Goal: Task Accomplishment & Management: Use online tool/utility

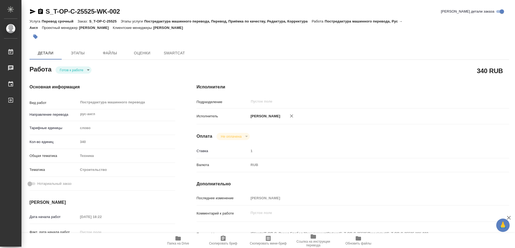
type textarea "x"
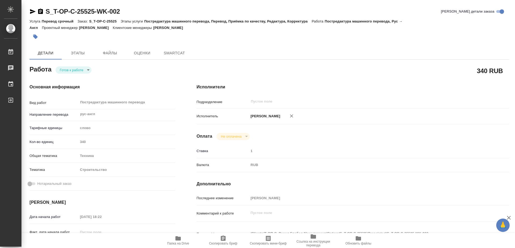
type textarea "x"
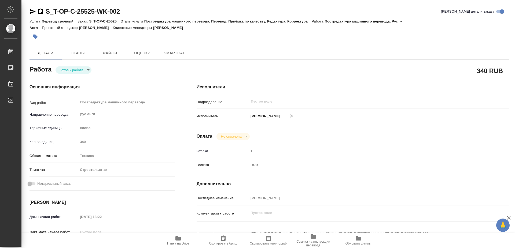
type textarea "x"
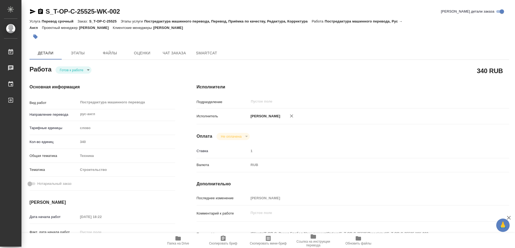
type textarea "x"
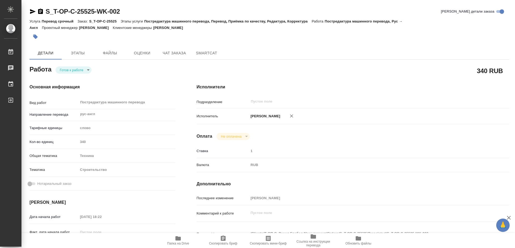
type textarea "x"
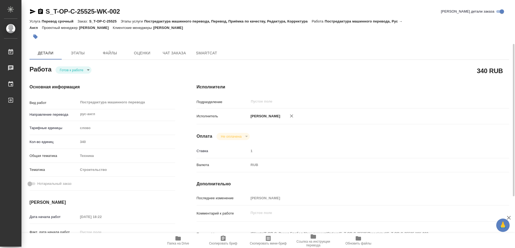
scroll to position [55, 0]
